Goal: Find specific page/section: Find specific page/section

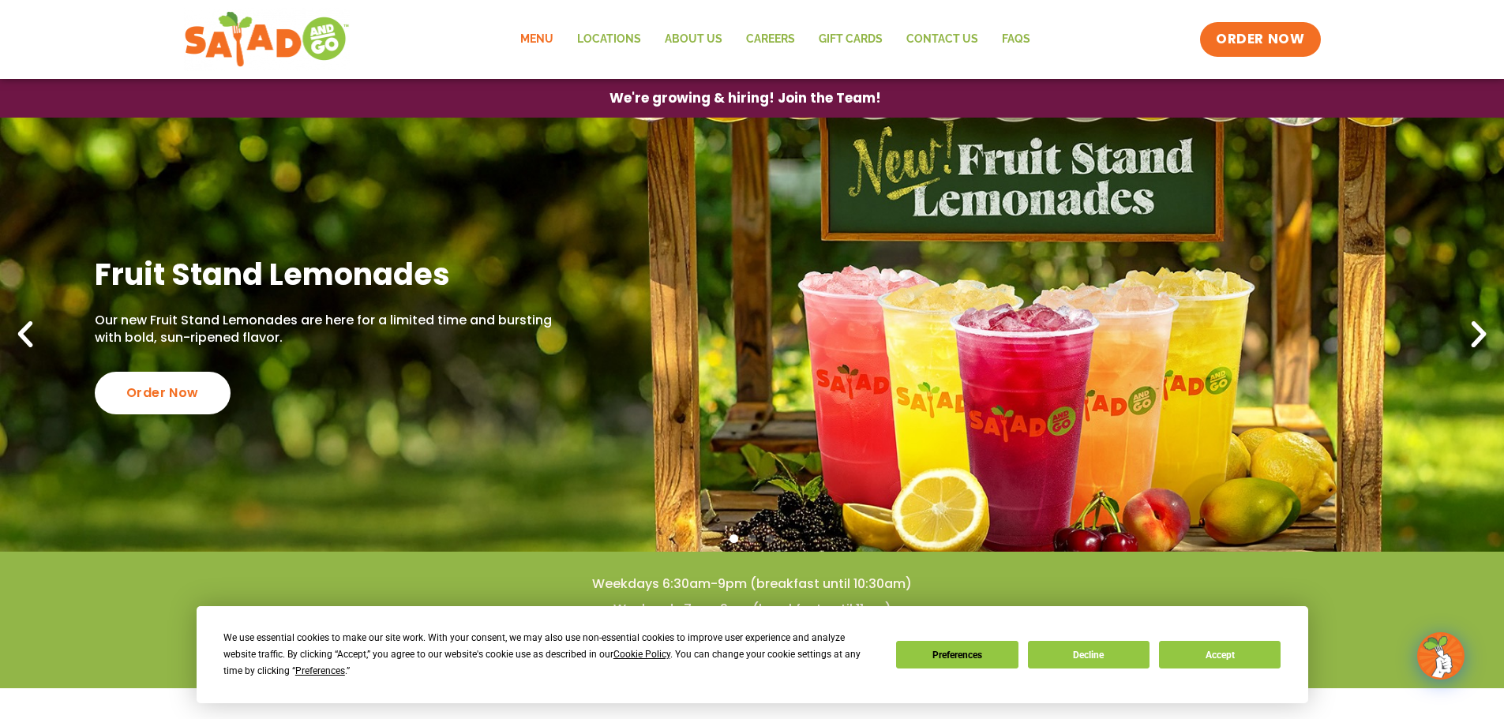
click at [541, 39] on link "Menu" at bounding box center [536, 39] width 57 height 36
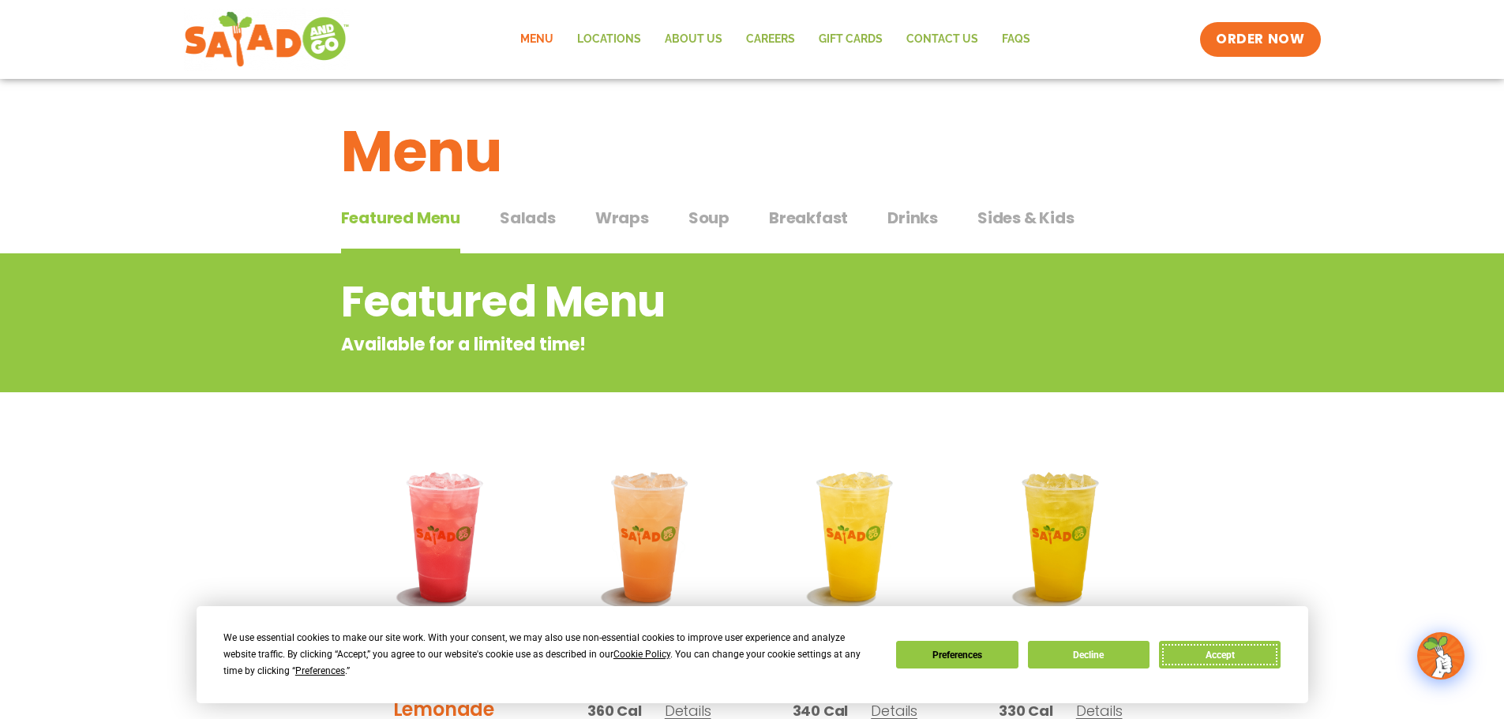
click at [1248, 654] on button "Accept" at bounding box center [1220, 655] width 122 height 28
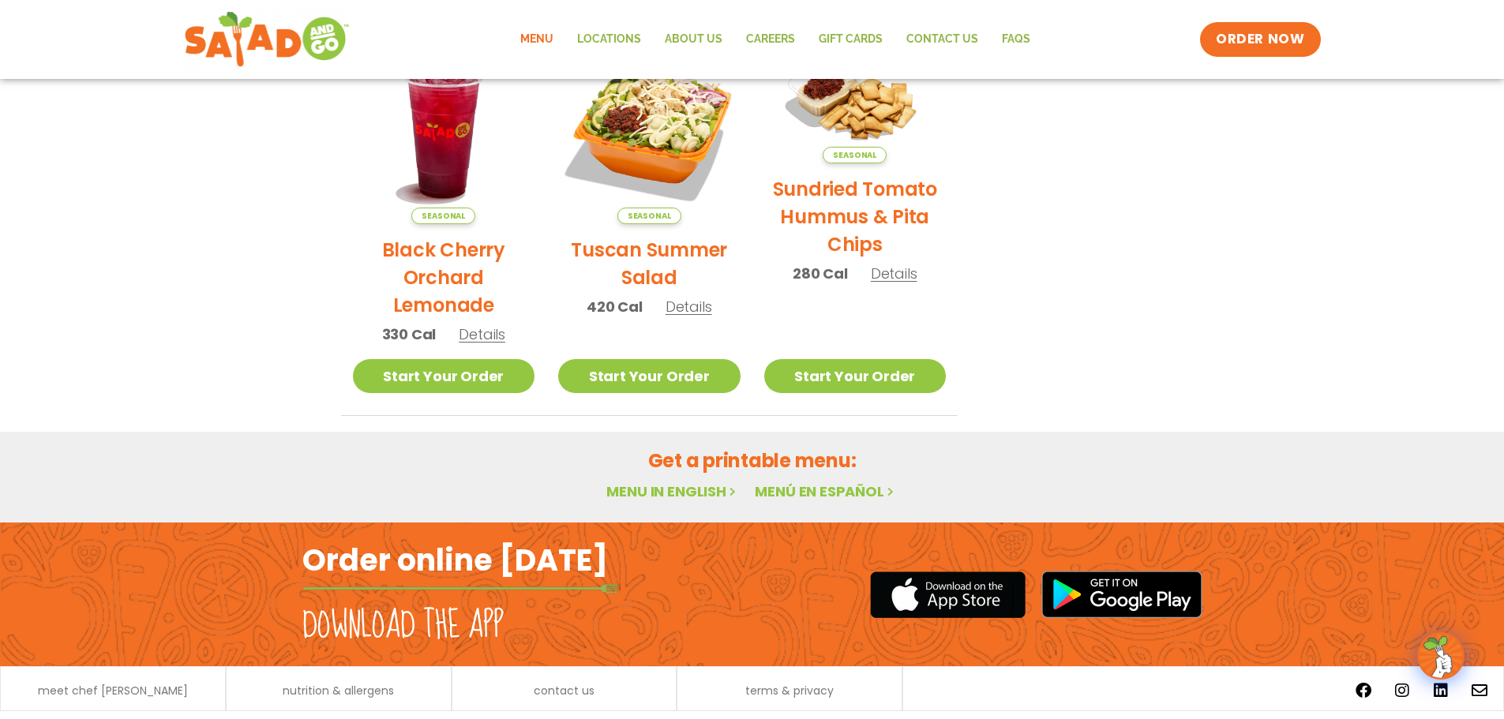
scroll to position [846, 0]
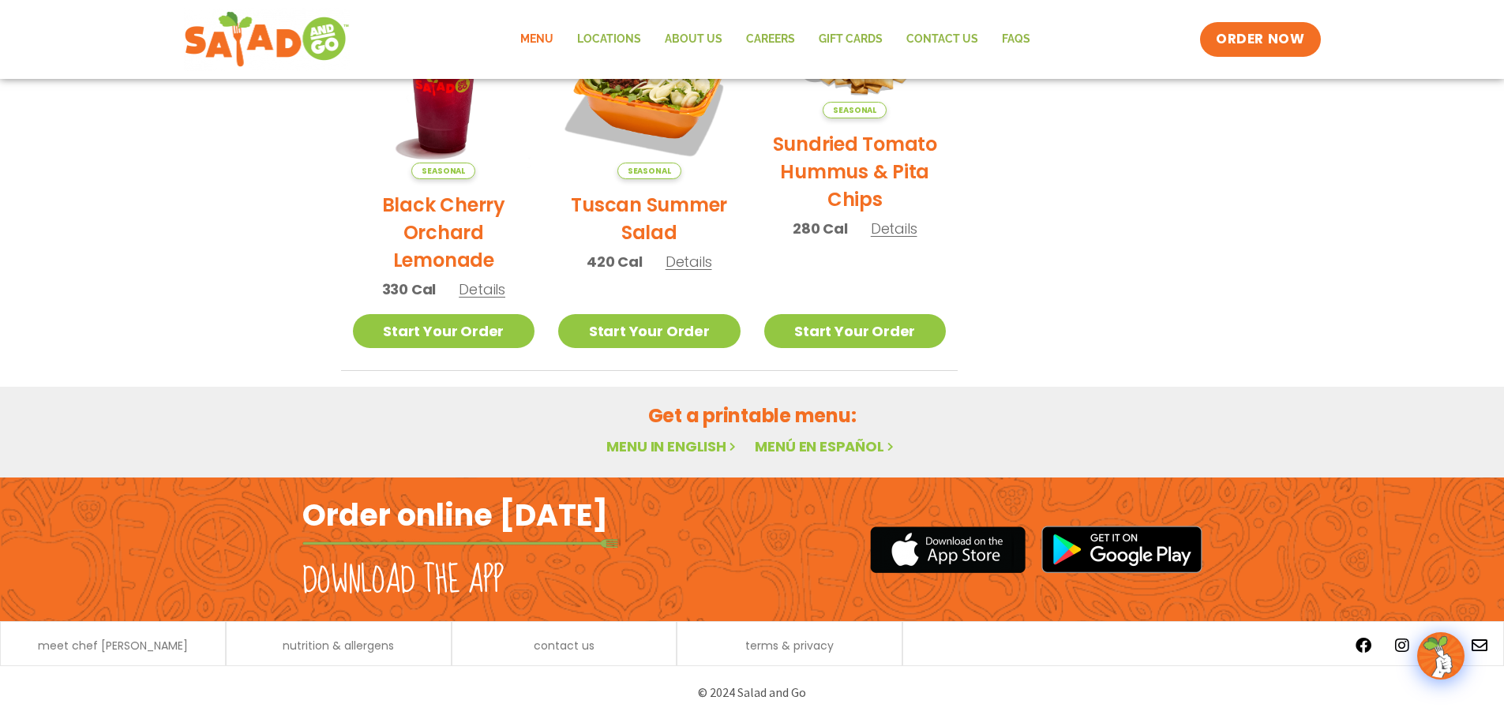
click at [663, 452] on link "Menu in English" at bounding box center [672, 447] width 133 height 20
click at [616, 36] on link "Locations" at bounding box center [609, 39] width 88 height 36
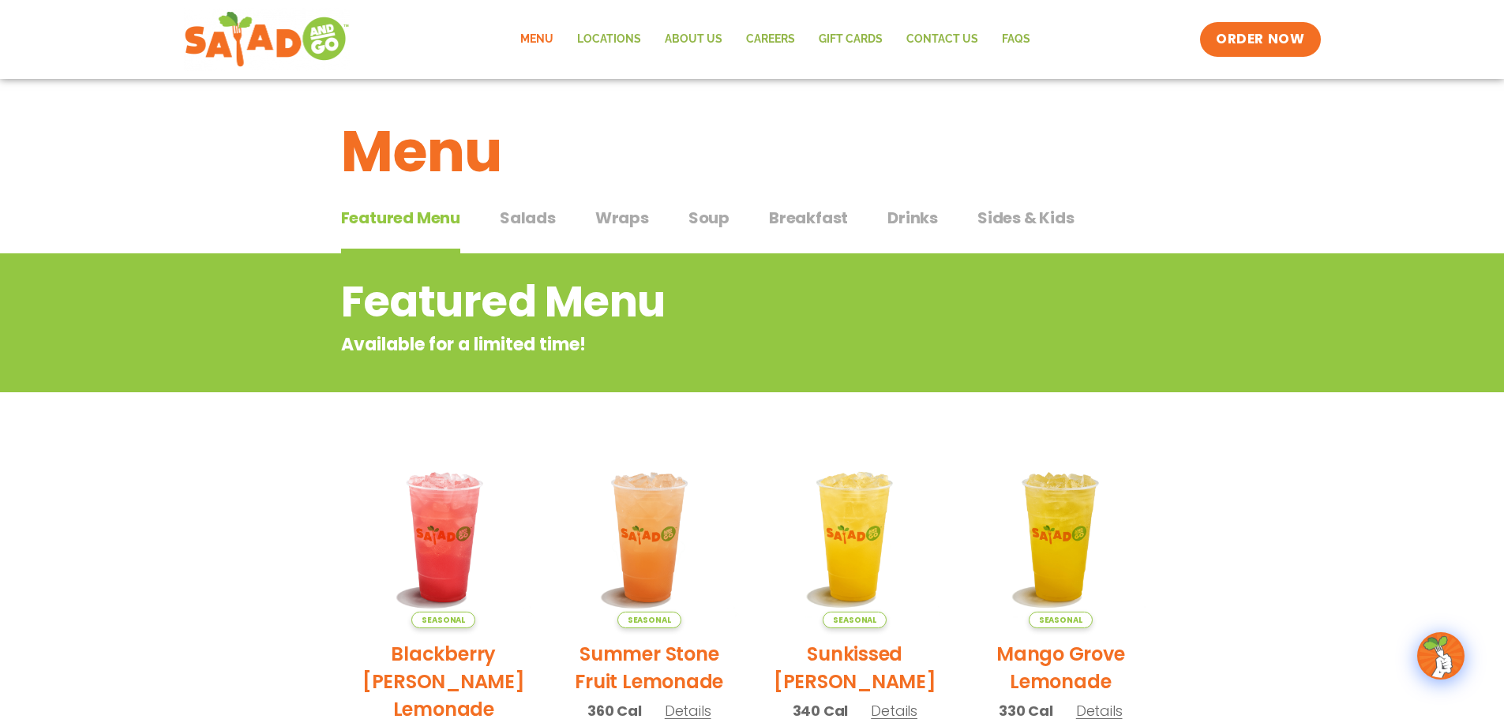
click at [532, 217] on span "Salads" at bounding box center [528, 218] width 56 height 24
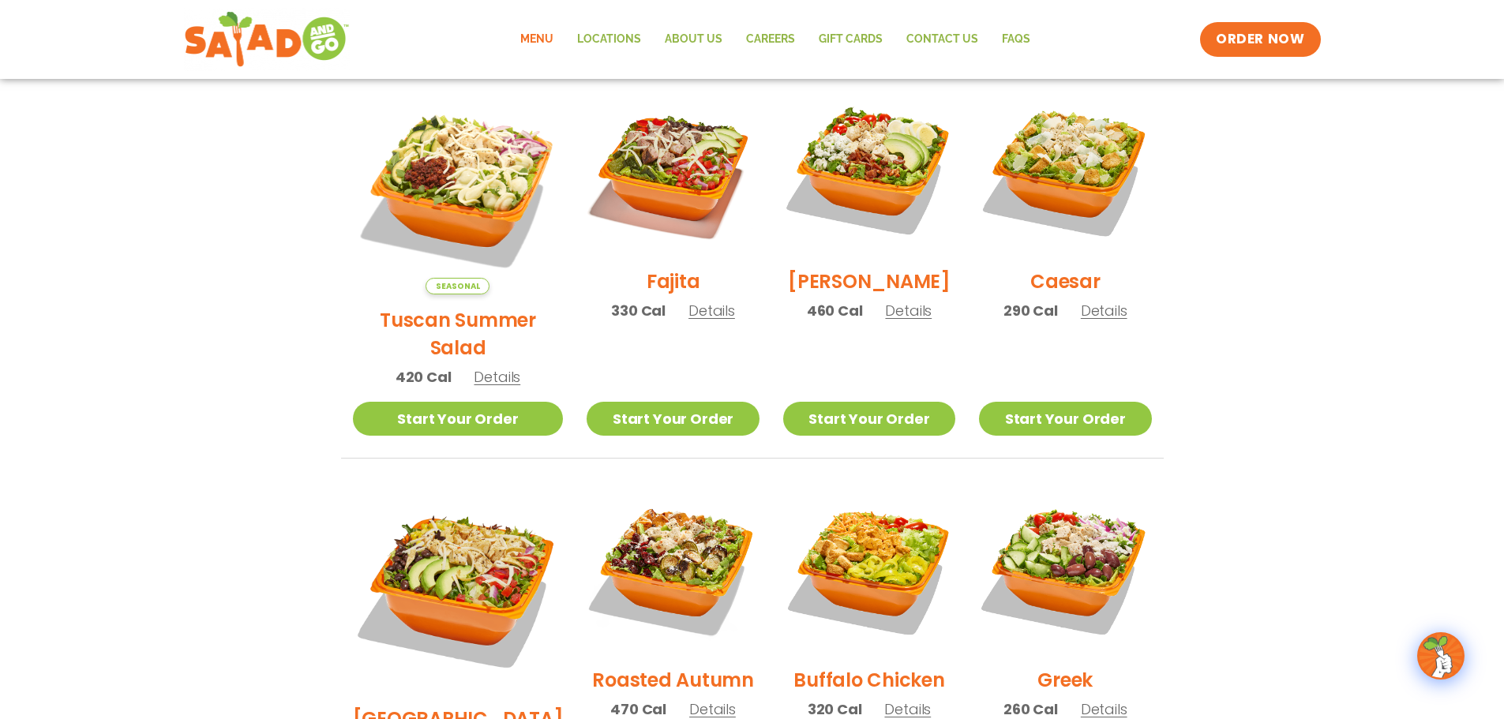
scroll to position [395, 0]
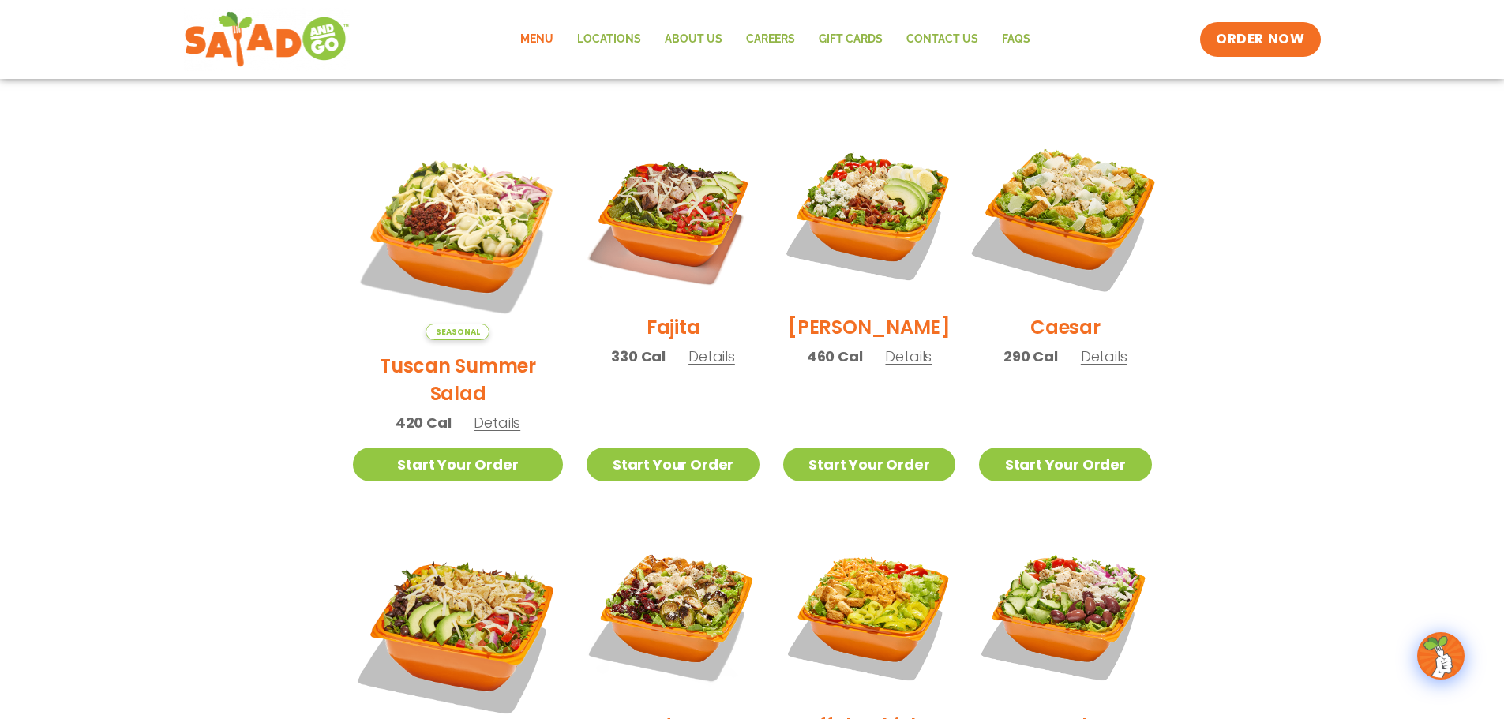
click at [1083, 217] on img at bounding box center [1065, 215] width 202 height 202
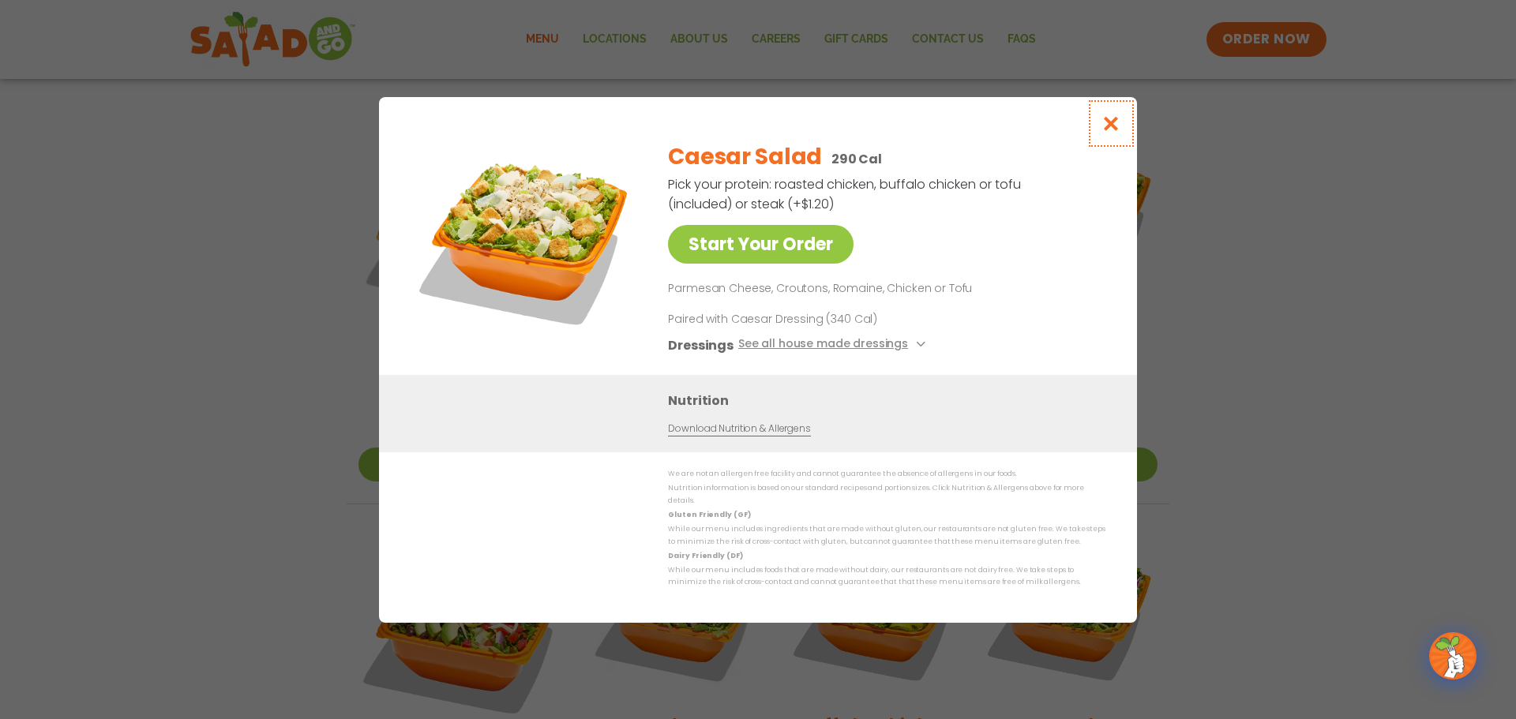
click at [1117, 126] on icon "Close modal" at bounding box center [1111, 123] width 20 height 17
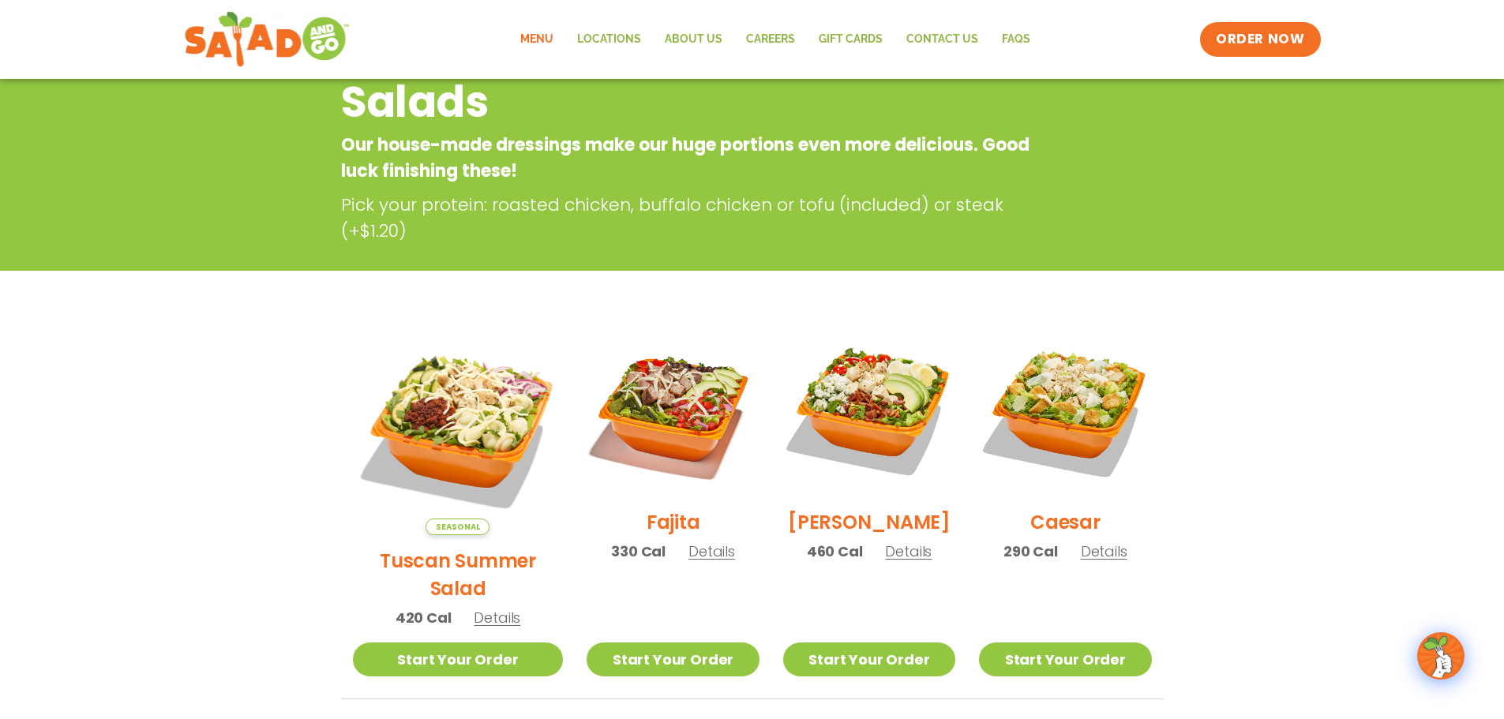
scroll to position [0, 0]
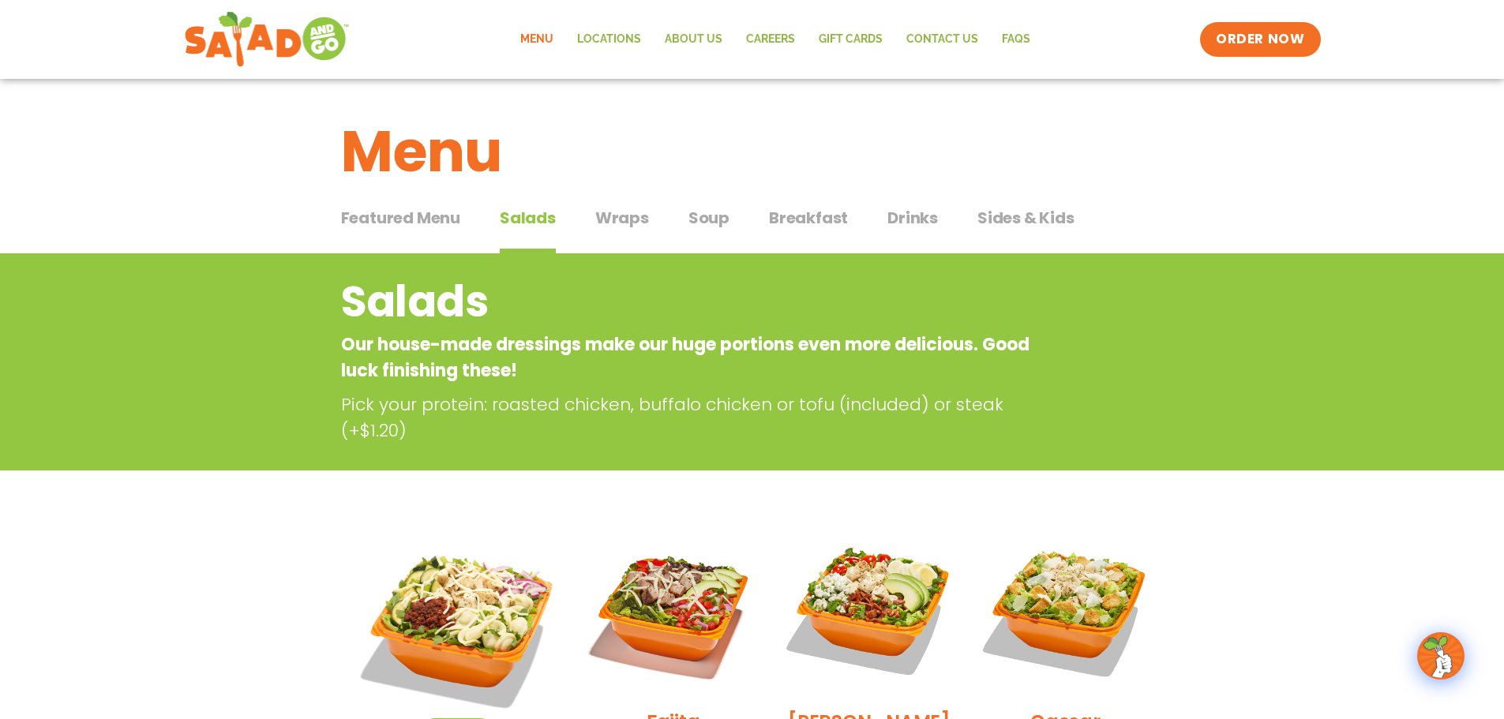
drag, startPoint x: 905, startPoint y: 218, endPoint x: 1007, endPoint y: 309, distance: 137.0
click at [905, 218] on span "Drinks" at bounding box center [912, 218] width 51 height 24
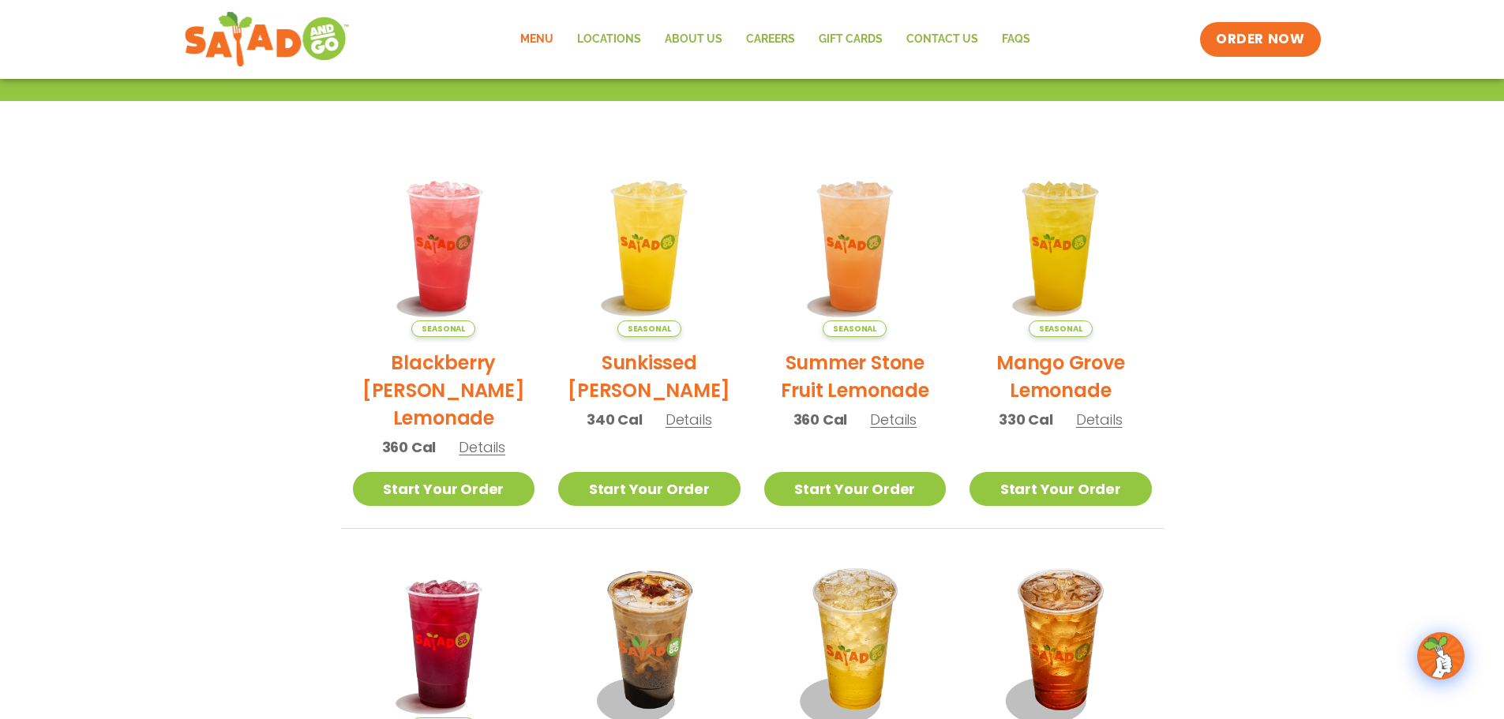
scroll to position [316, 0]
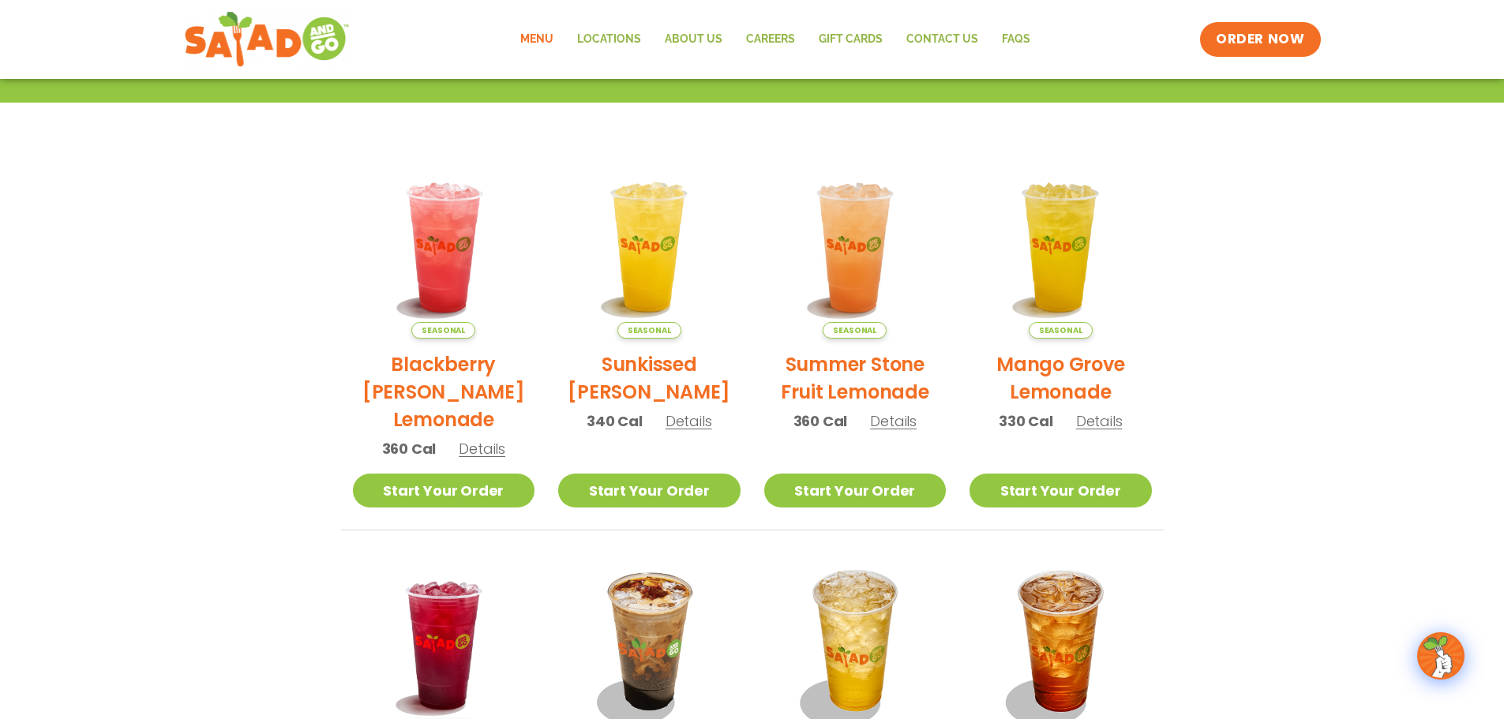
click at [483, 450] on span "Details" at bounding box center [482, 449] width 47 height 20
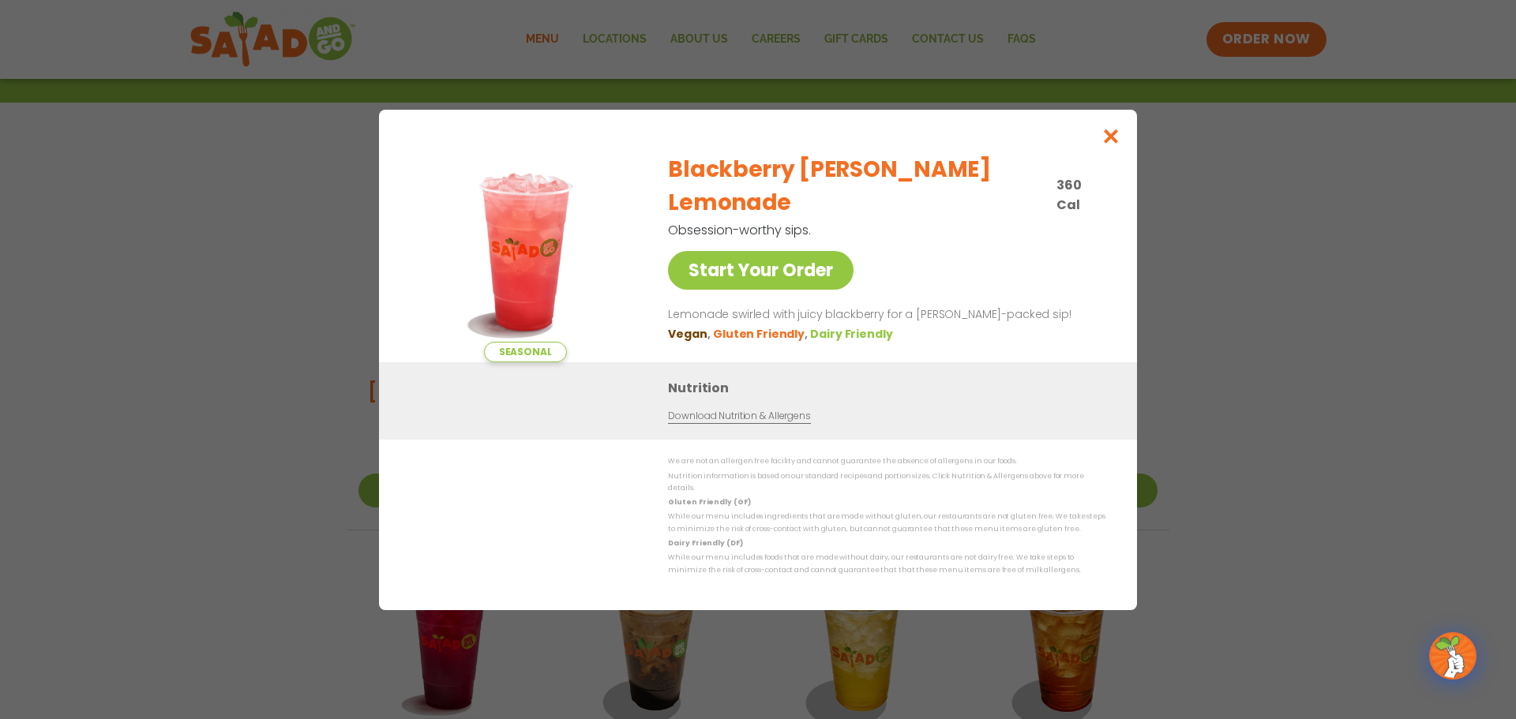
click at [747, 423] on link "Download Nutrition & Allergens" at bounding box center [739, 416] width 142 height 15
click at [1113, 143] on icon "Close modal" at bounding box center [1111, 136] width 20 height 17
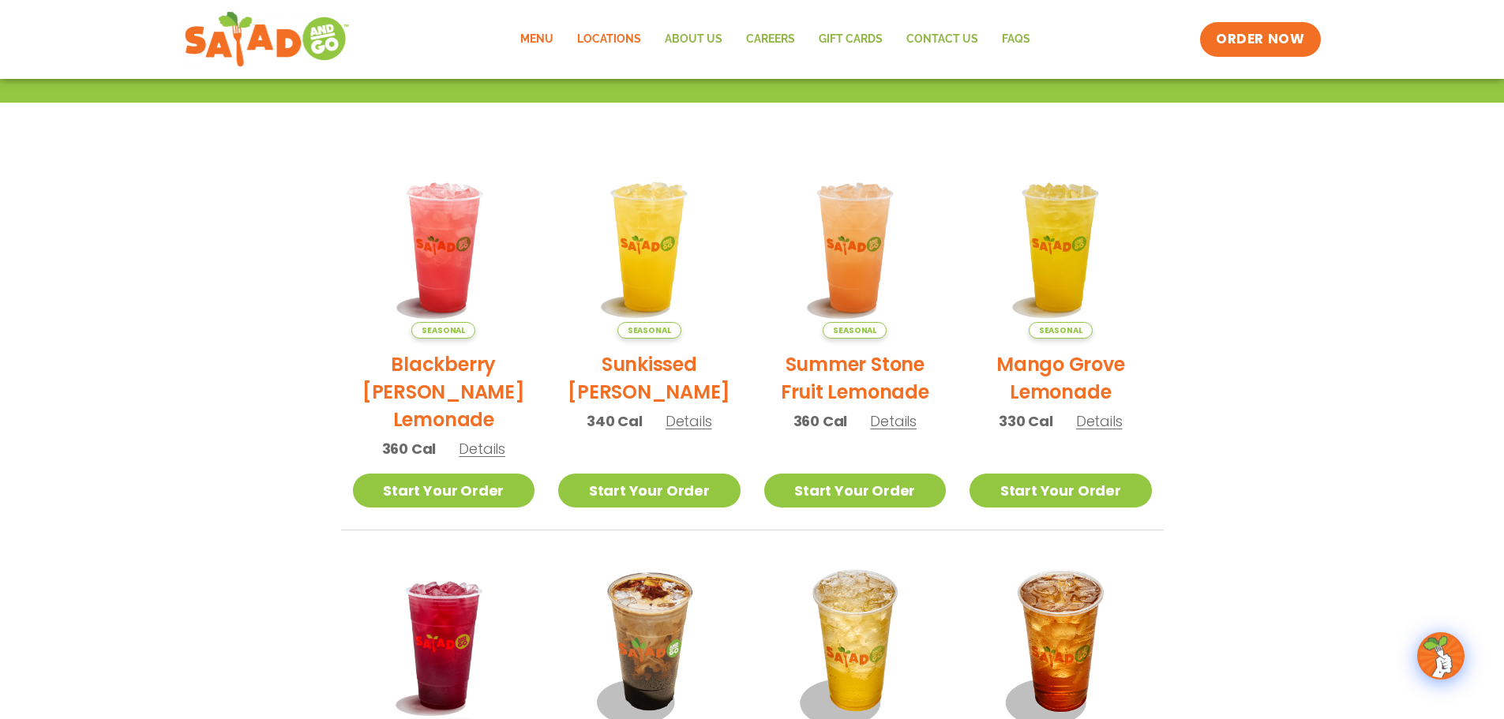
click at [607, 36] on link "Locations" at bounding box center [609, 39] width 88 height 36
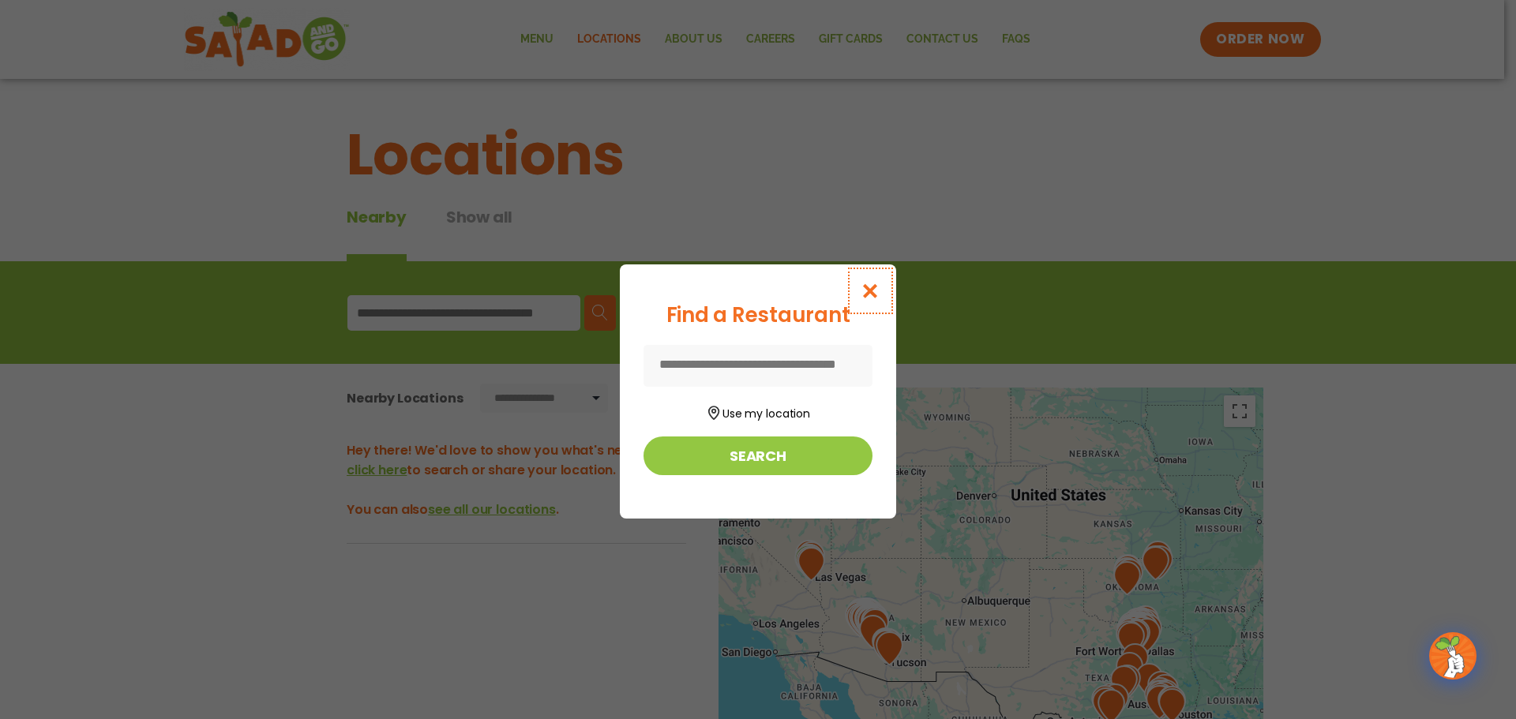
click at [865, 293] on icon "Close modal" at bounding box center [870, 291] width 20 height 17
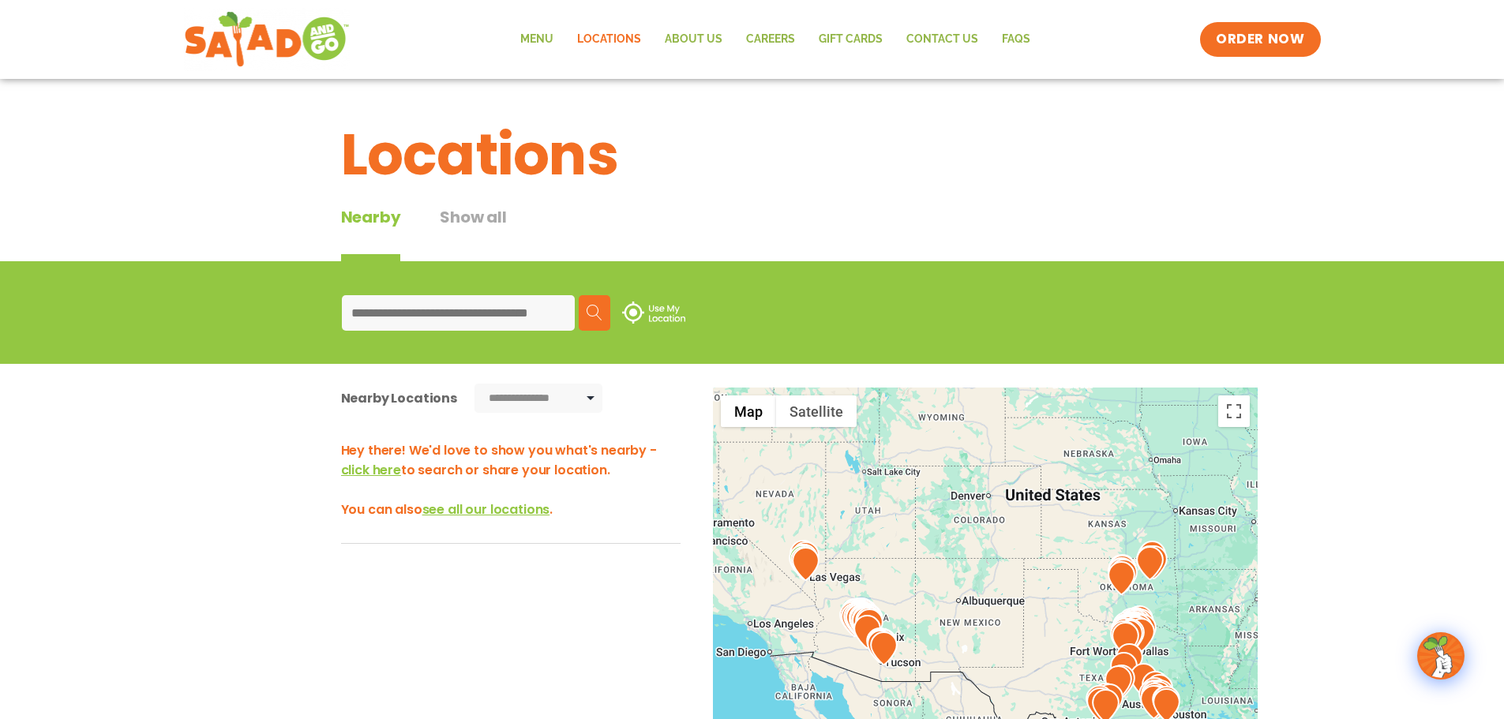
click at [417, 319] on input at bounding box center [458, 313] width 233 height 36
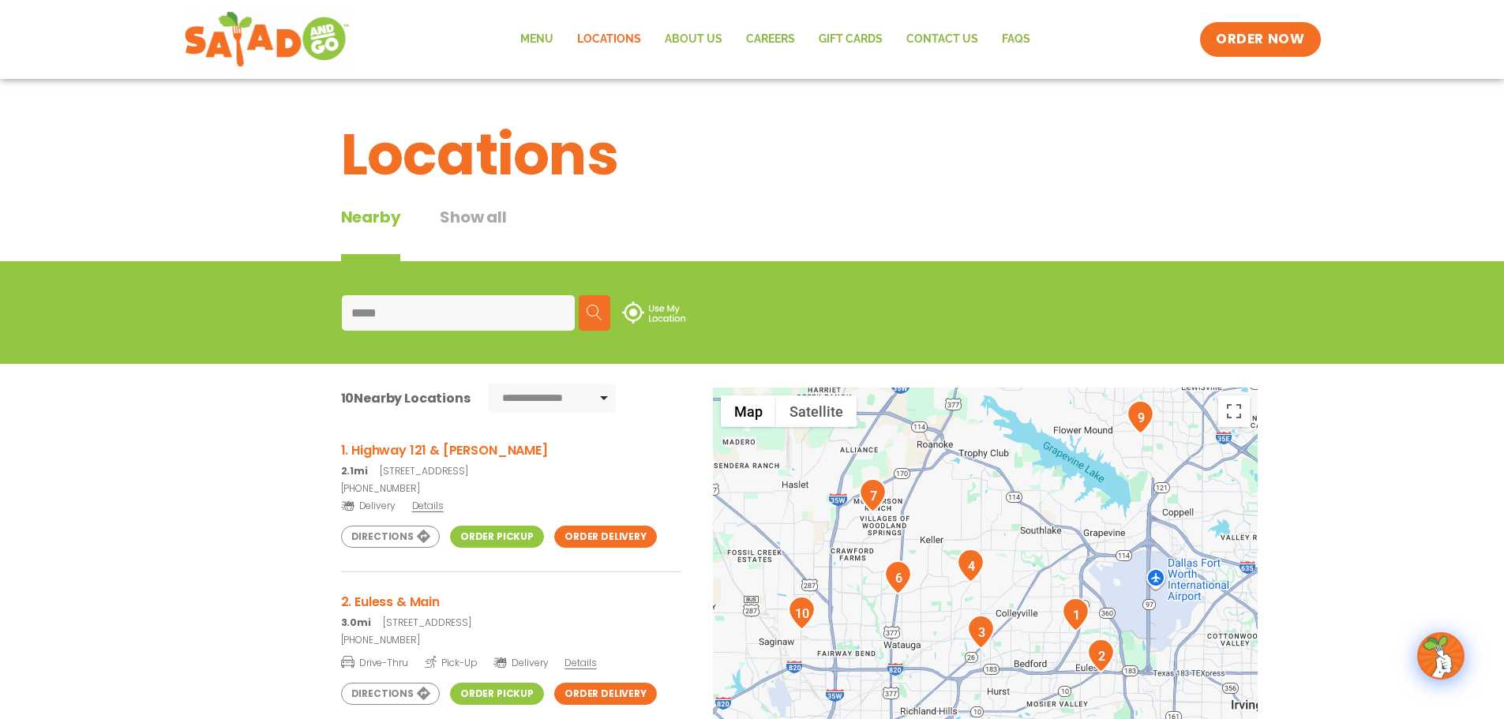
type input "*****"
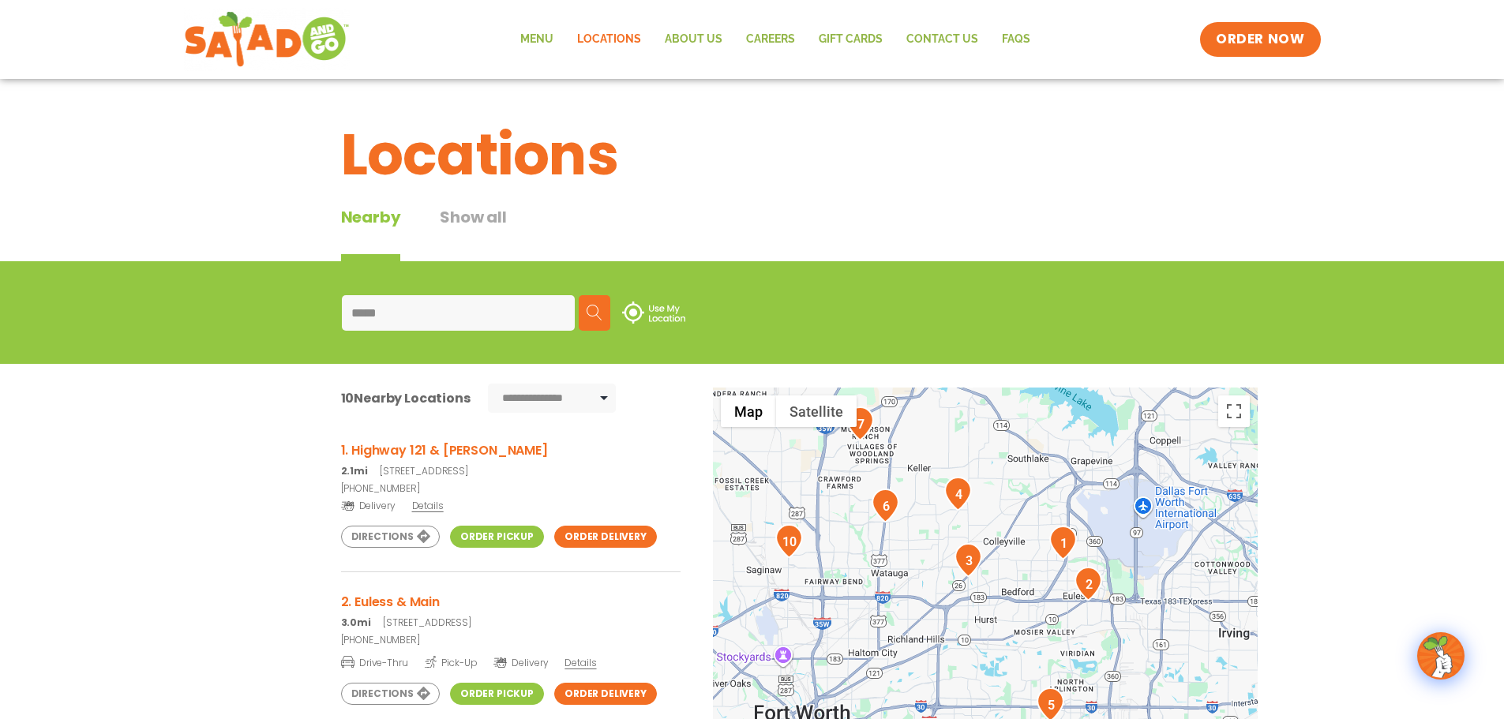
drag, startPoint x: 862, startPoint y: 639, endPoint x: 838, endPoint y: 565, distance: 78.1
click at [838, 565] on div at bounding box center [985, 649] width 545 height 523
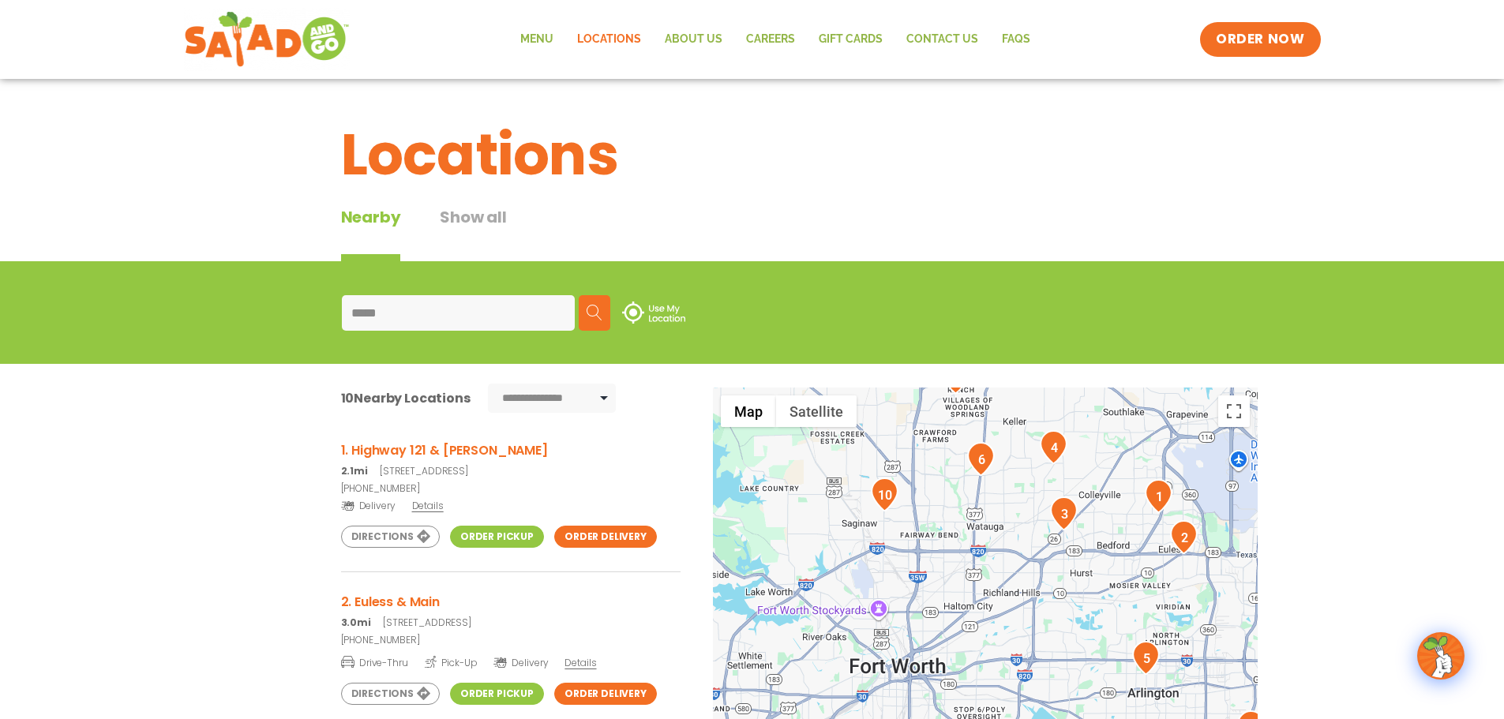
drag, startPoint x: 910, startPoint y: 648, endPoint x: 1024, endPoint y: 598, distance: 124.1
click at [1024, 598] on div at bounding box center [985, 649] width 545 height 523
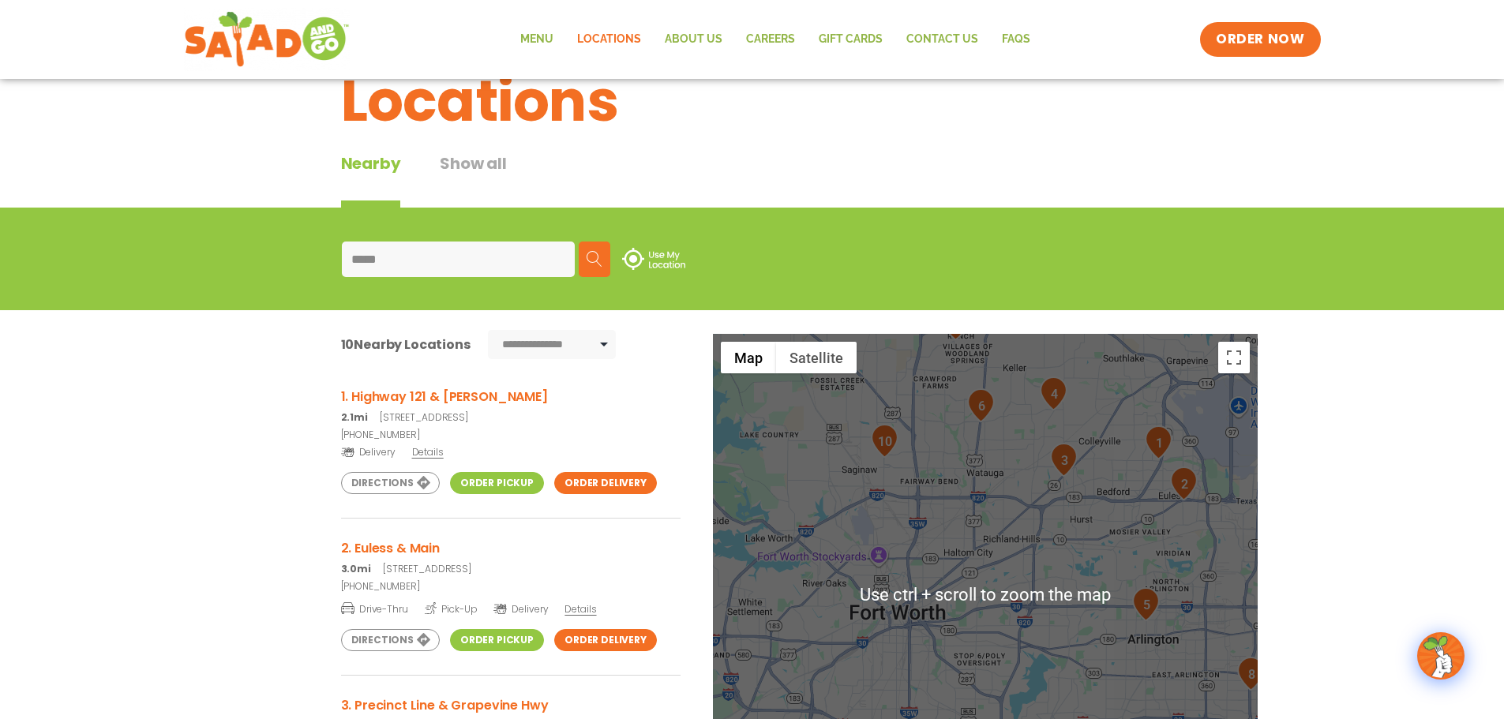
scroll to position [79, 0]
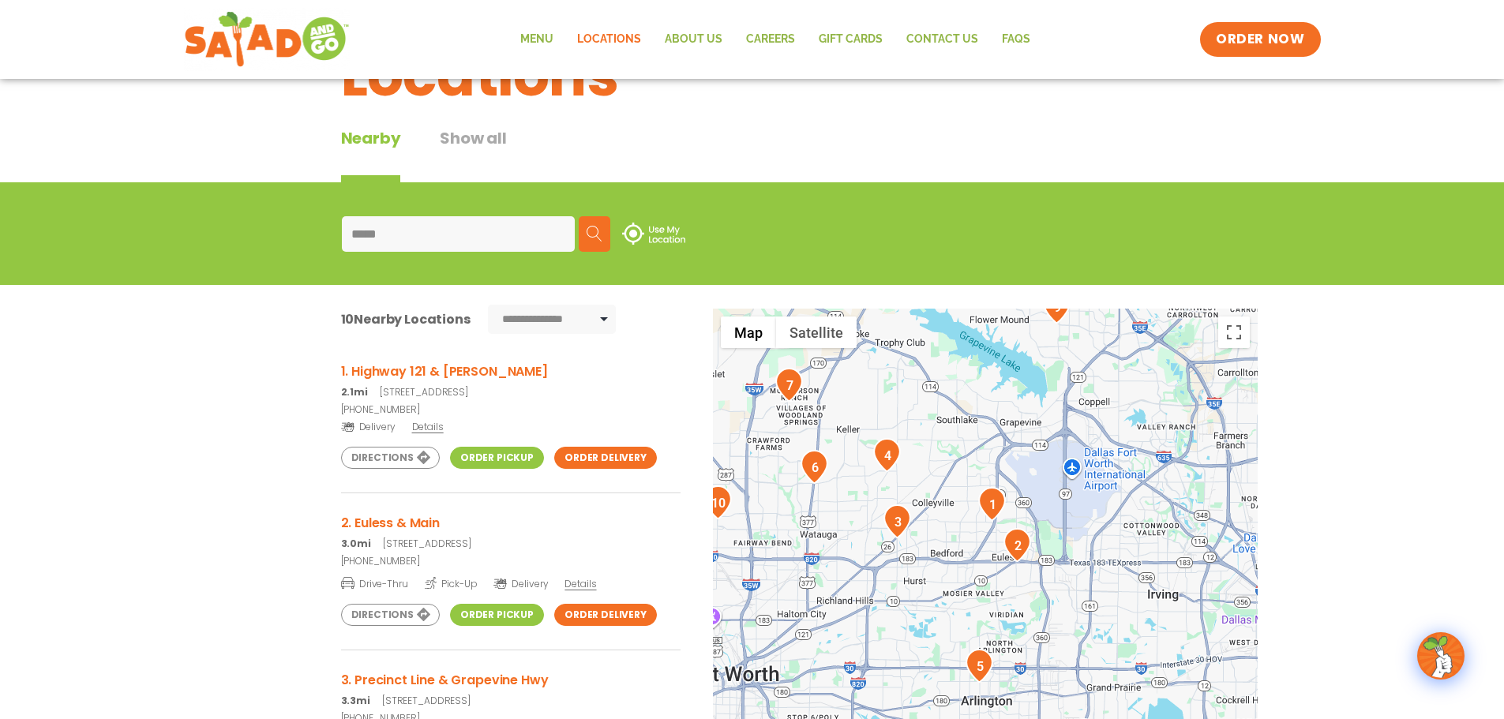
drag, startPoint x: 1137, startPoint y: 514, endPoint x: 969, endPoint y: 602, distance: 189.3
click at [969, 602] on div at bounding box center [985, 570] width 545 height 523
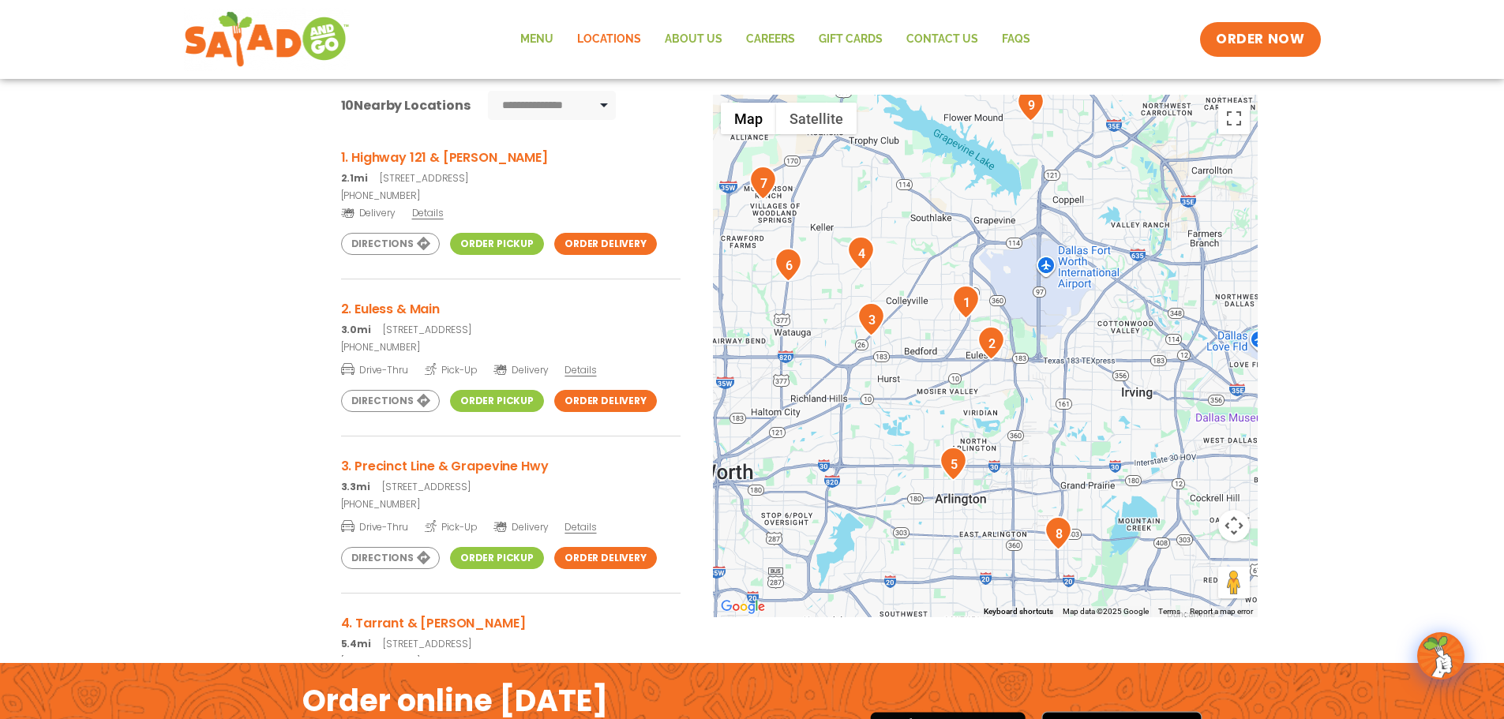
scroll to position [316, 0]
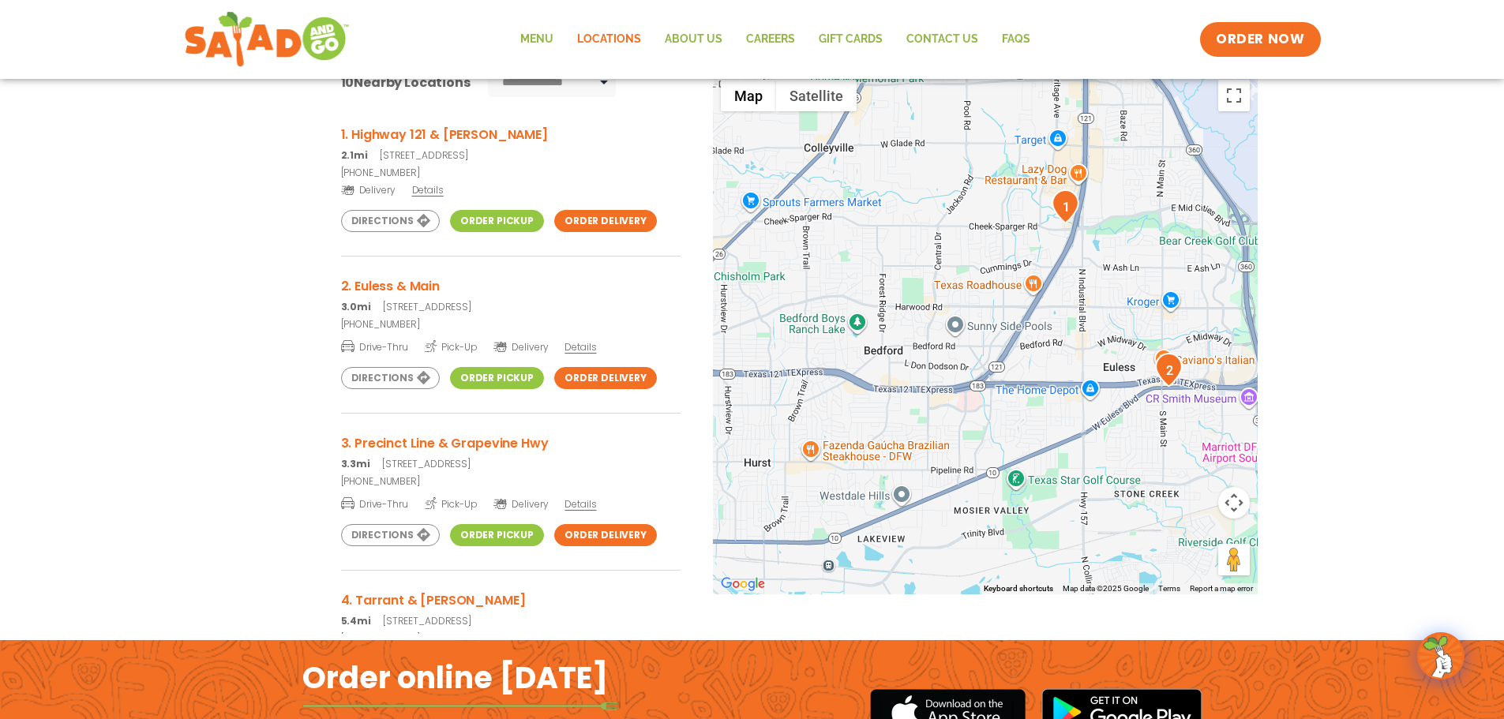
drag, startPoint x: 971, startPoint y: 352, endPoint x: 1021, endPoint y: 416, distance: 81.0
click at [1021, 416] on div at bounding box center [985, 333] width 545 height 523
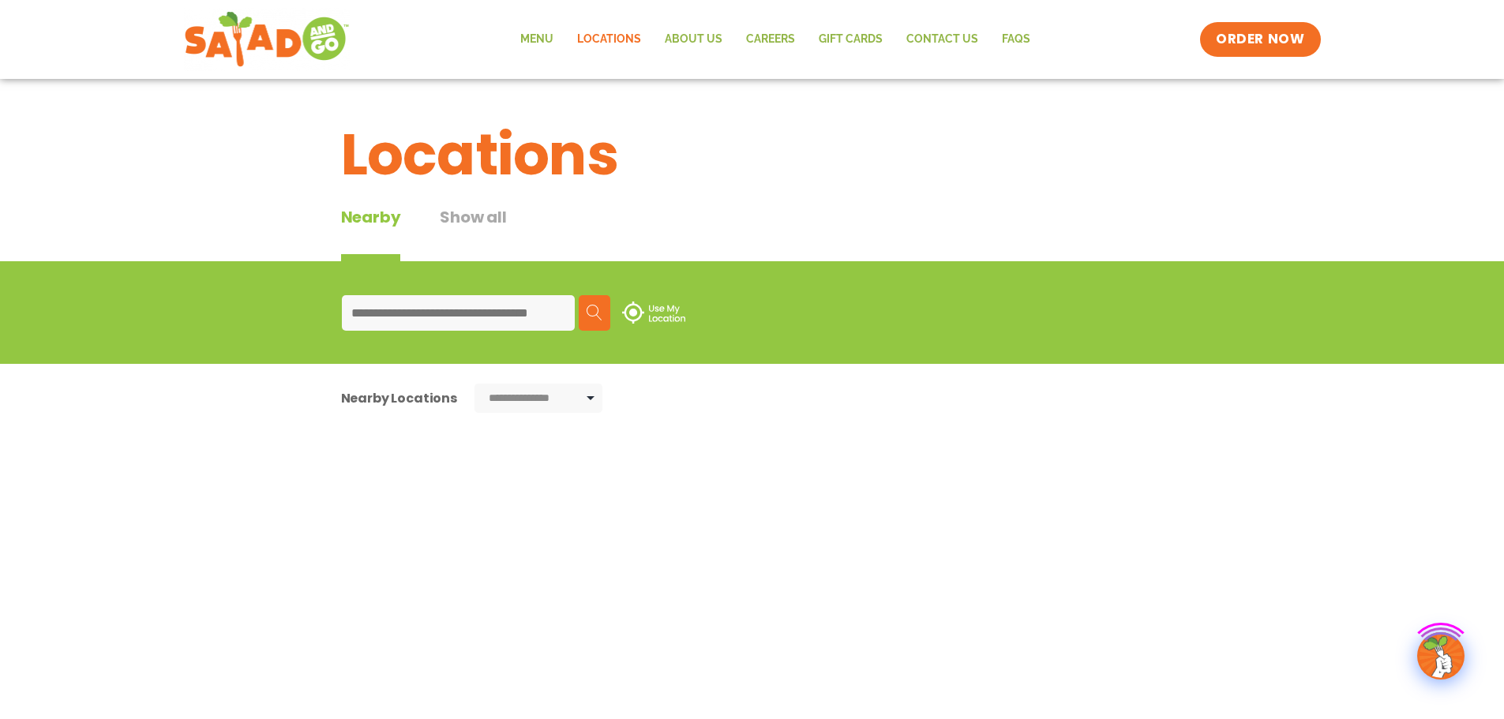
type input "*****"
